Goal: Task Accomplishment & Management: Manage account settings

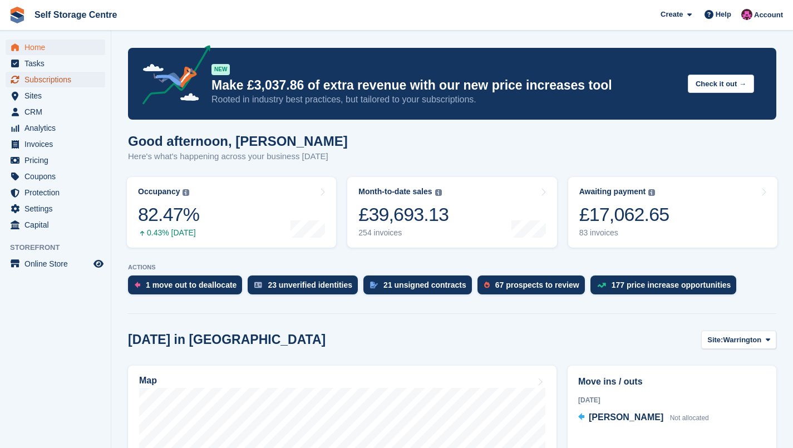
click at [56, 81] on span "Subscriptions" at bounding box center [57, 80] width 67 height 16
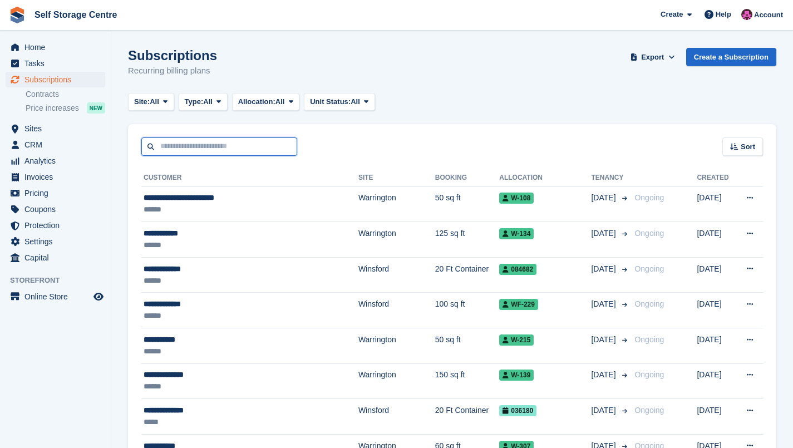
click at [250, 146] on input "text" at bounding box center [219, 146] width 156 height 18
type input "*******"
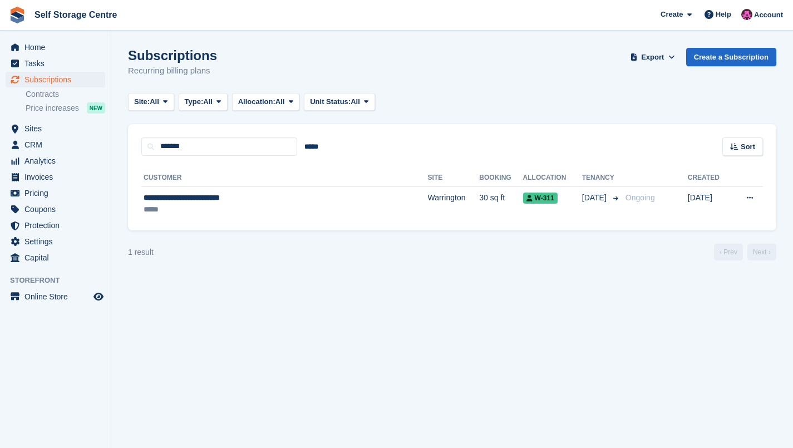
click at [277, 196] on div "**********" at bounding box center [248, 198] width 208 height 12
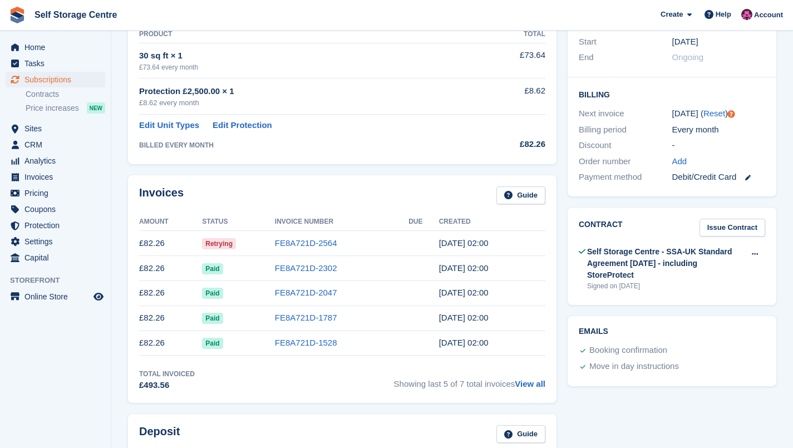
scroll to position [259, 0]
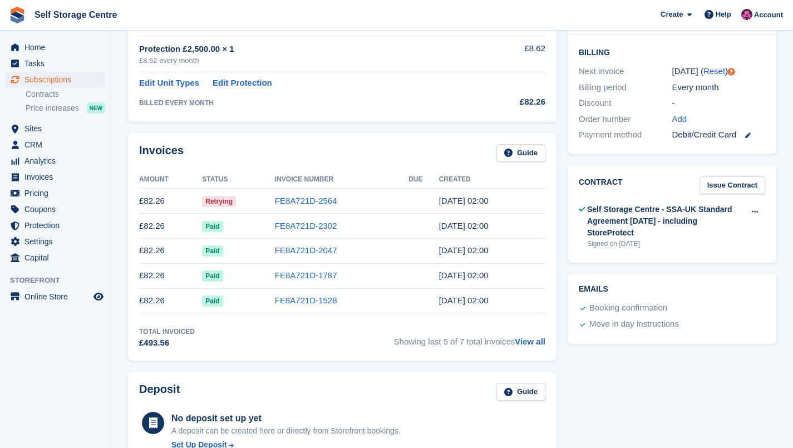
click at [325, 198] on link "FE8A721D-2564" at bounding box center [306, 200] width 62 height 9
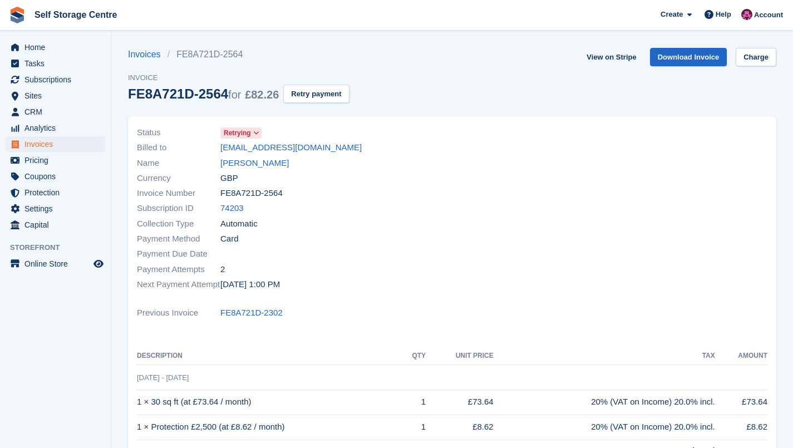
click at [289, 163] on link "christopher kenneth goodman" at bounding box center [254, 163] width 68 height 13
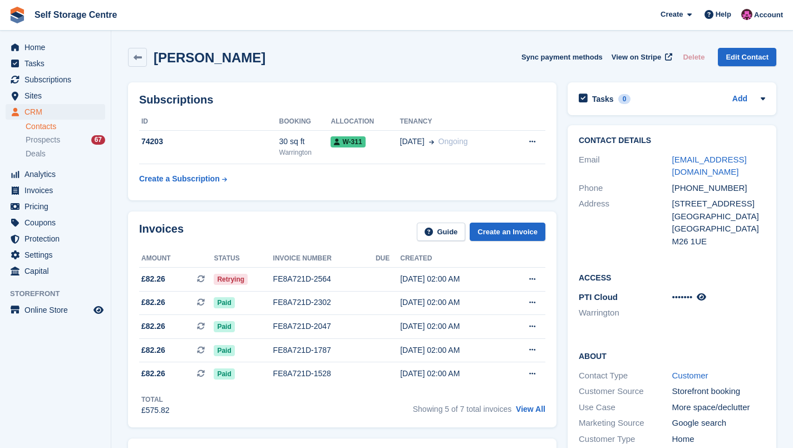
click at [139, 63] on link at bounding box center [137, 57] width 19 height 19
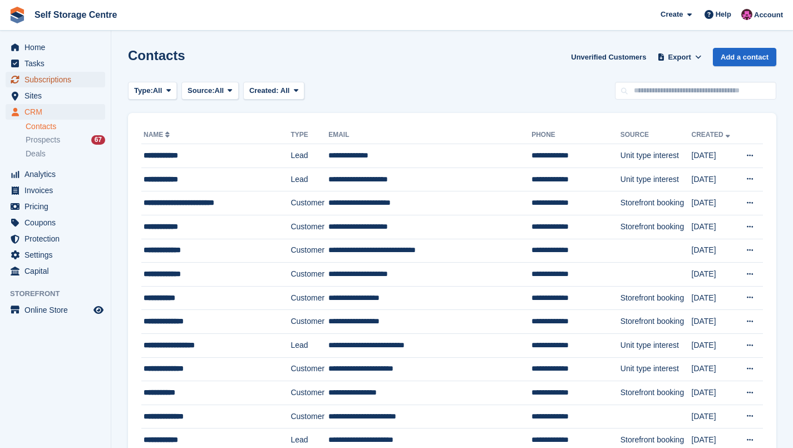
click at [59, 78] on span "Subscriptions" at bounding box center [57, 80] width 67 height 16
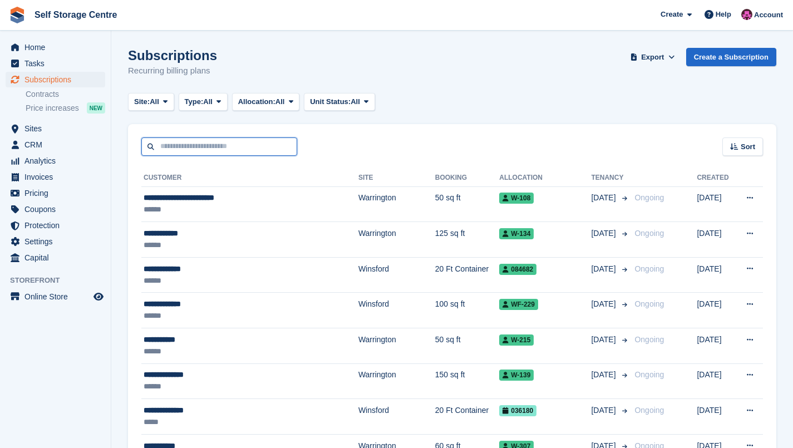
click at [251, 149] on input "text" at bounding box center [219, 146] width 156 height 18
type input "*******"
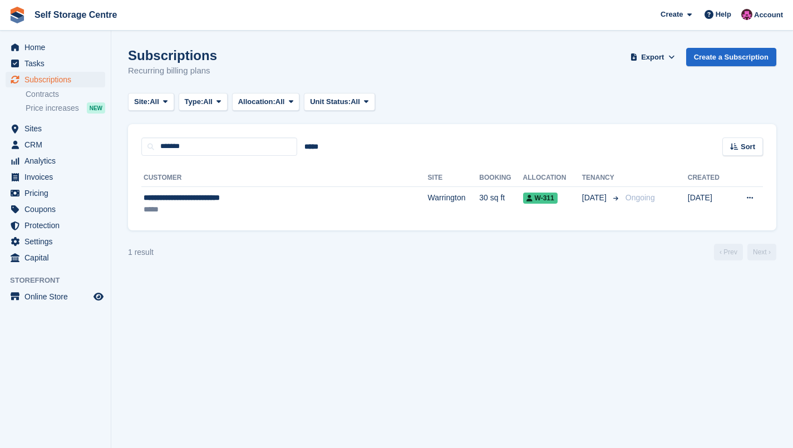
click at [297, 194] on div "**********" at bounding box center [248, 198] width 208 height 12
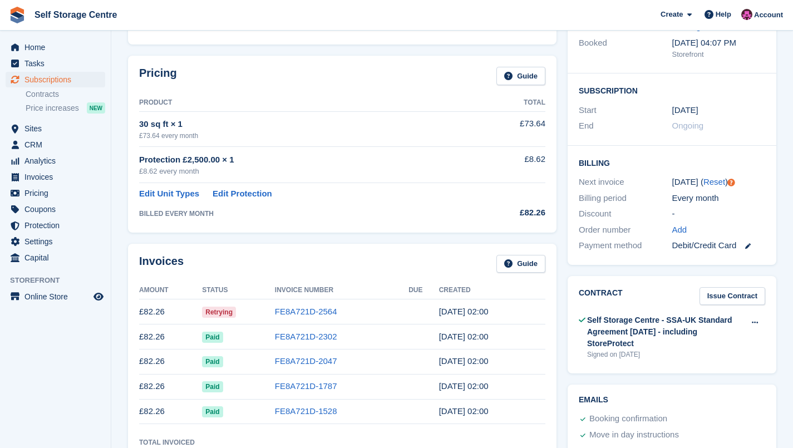
scroll to position [185, 0]
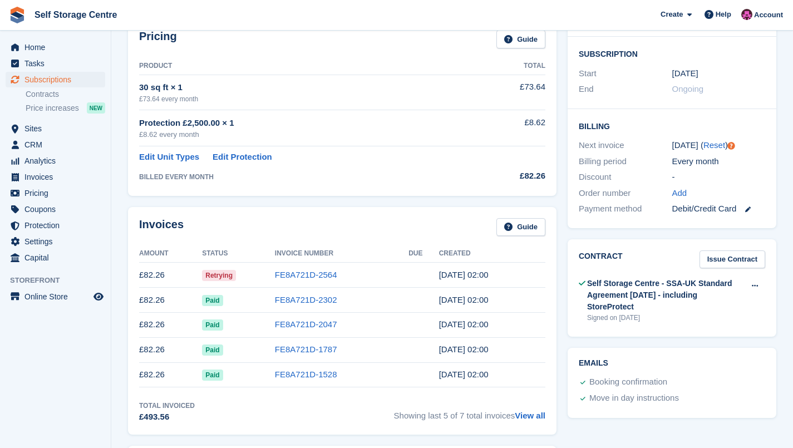
click at [287, 275] on link "FE8A721D-2564" at bounding box center [306, 274] width 62 height 9
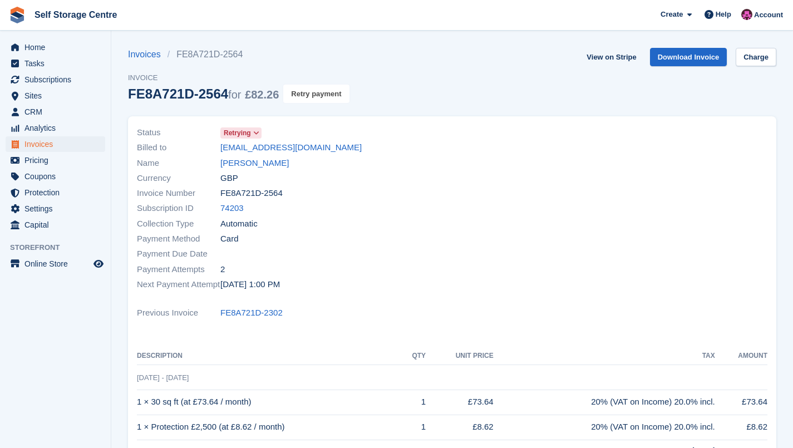
click at [310, 98] on button "Retry payment" at bounding box center [316, 94] width 66 height 18
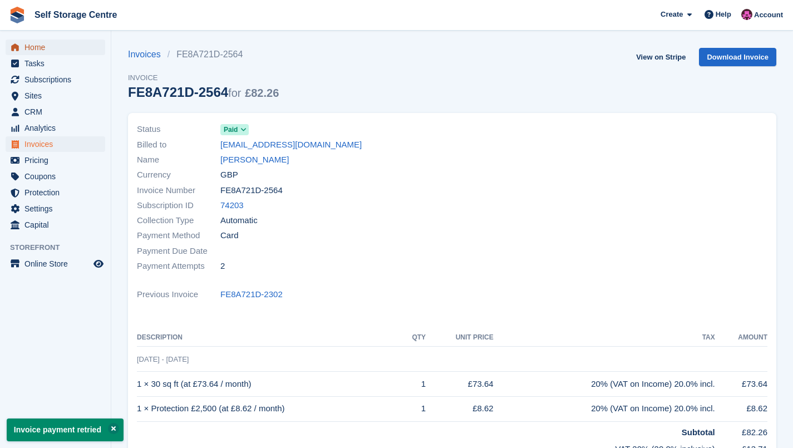
click at [36, 50] on span "Home" at bounding box center [57, 48] width 67 height 16
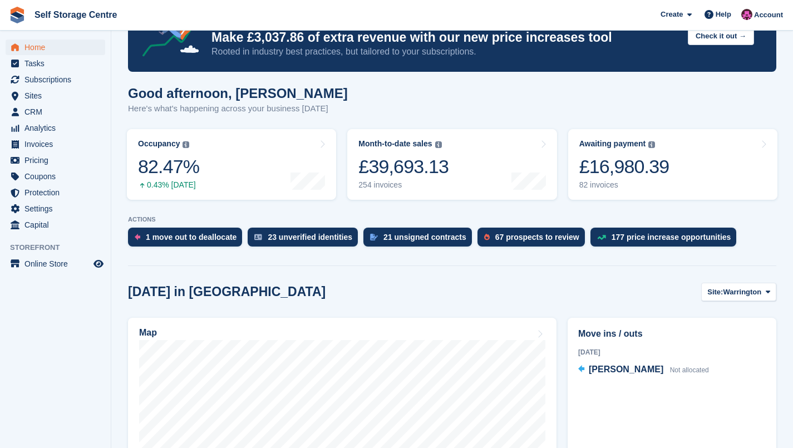
scroll to position [37, 0]
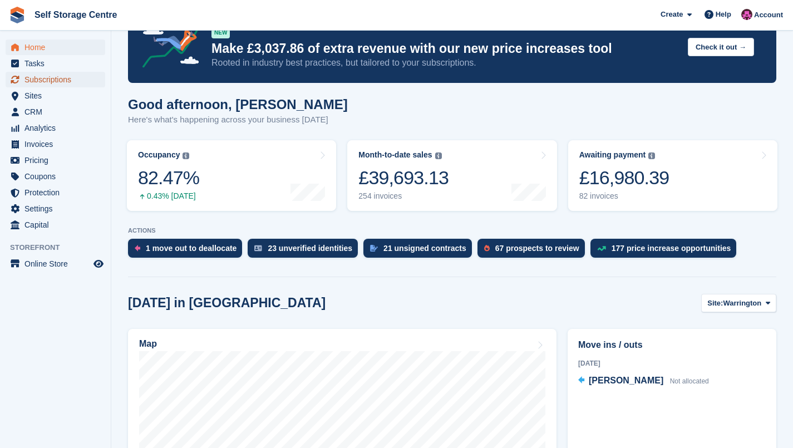
click at [58, 82] on span "Subscriptions" at bounding box center [57, 80] width 67 height 16
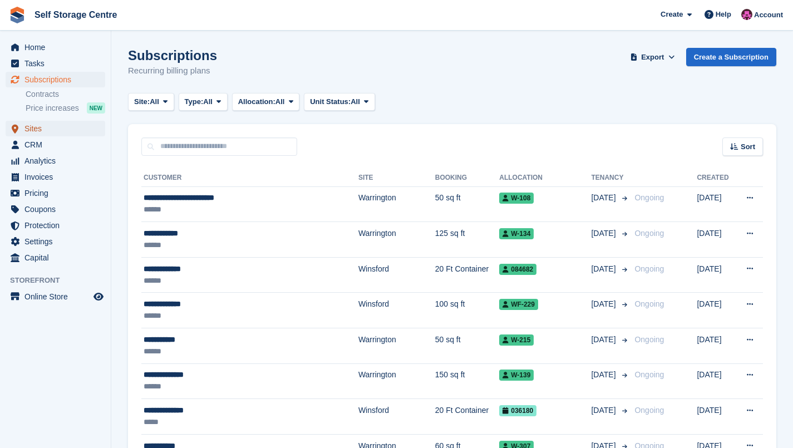
click at [50, 132] on span "Sites" at bounding box center [57, 129] width 67 height 16
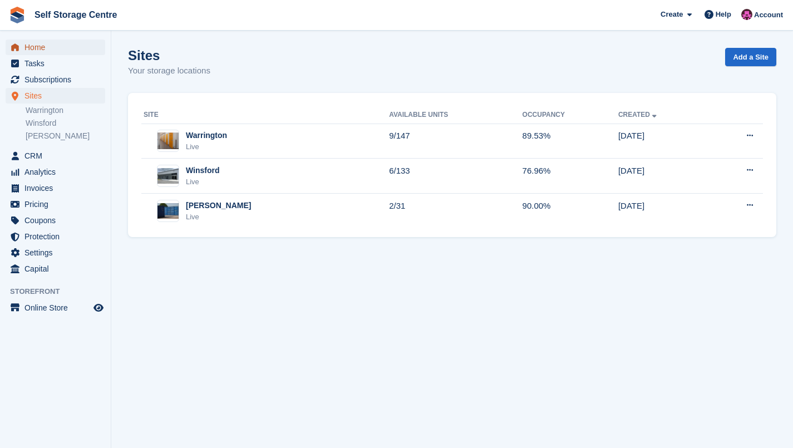
click at [26, 49] on span "Home" at bounding box center [57, 48] width 67 height 16
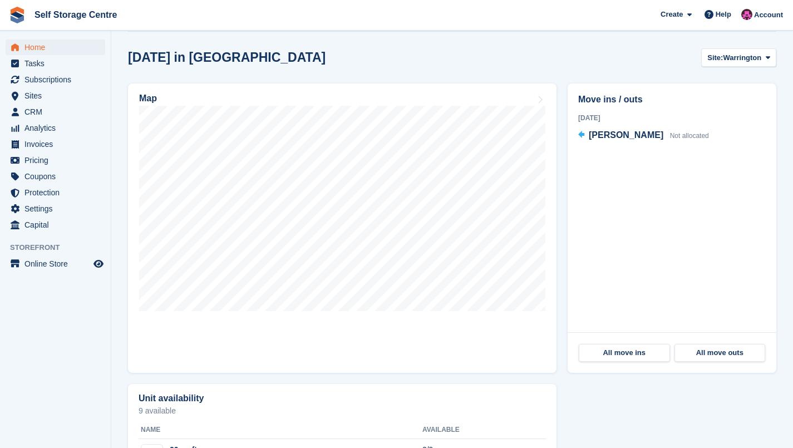
scroll to position [249, 0]
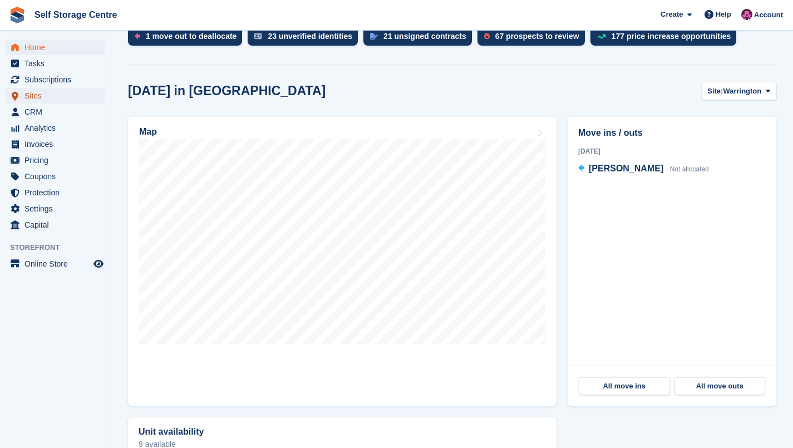
click at [31, 99] on span "Sites" at bounding box center [57, 96] width 67 height 16
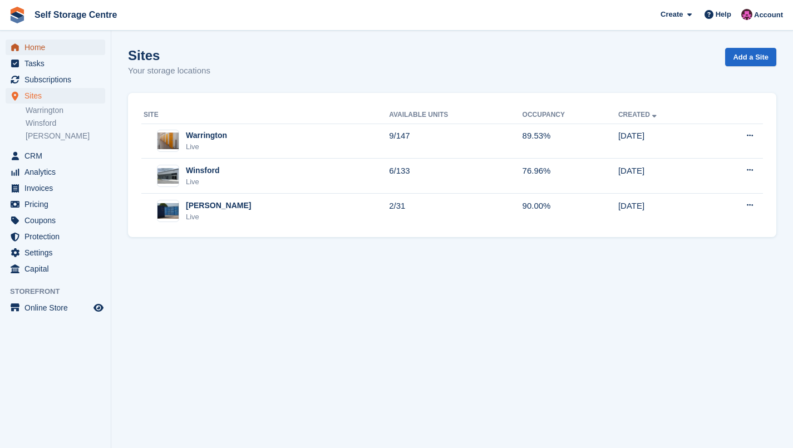
click at [40, 54] on span "Home" at bounding box center [57, 48] width 67 height 16
